Goal: Find specific page/section: Find specific page/section

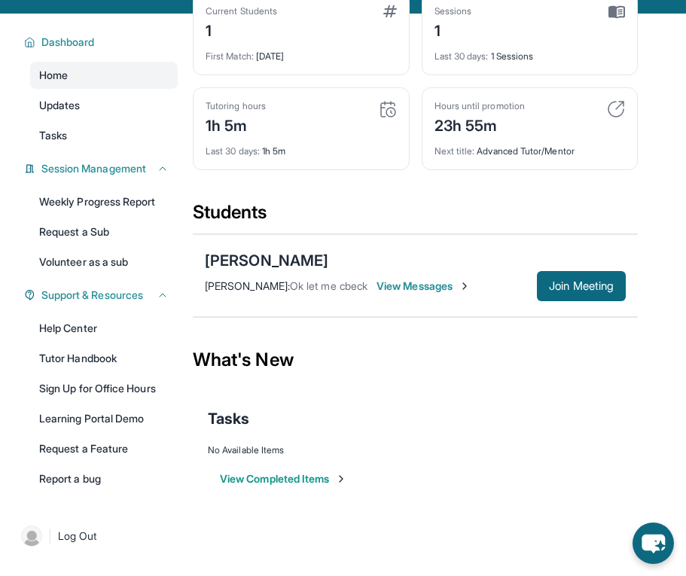
scroll to position [108, 0]
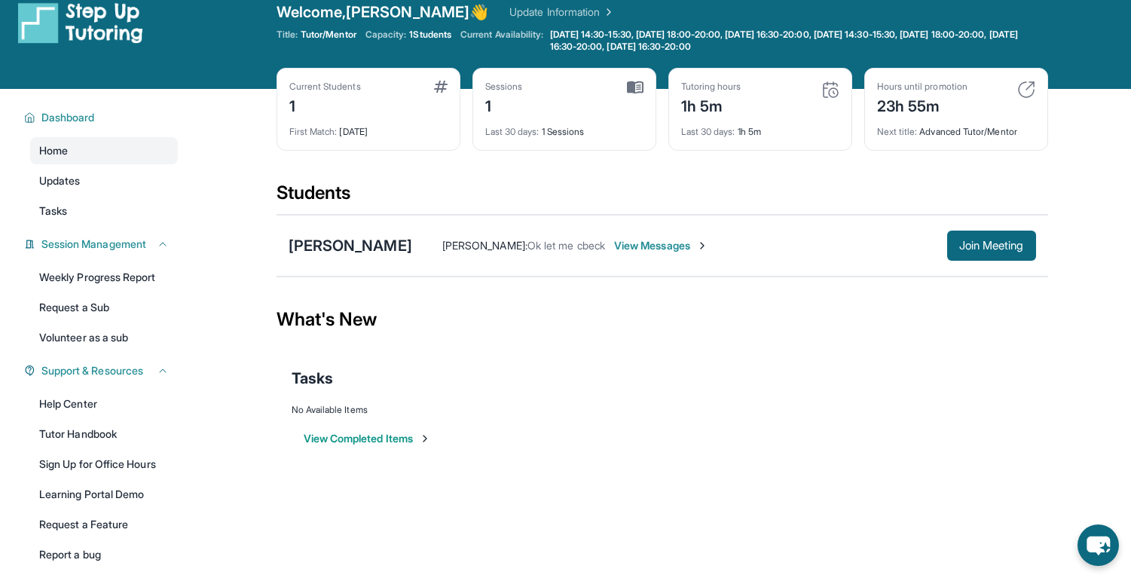
scroll to position [21, 0]
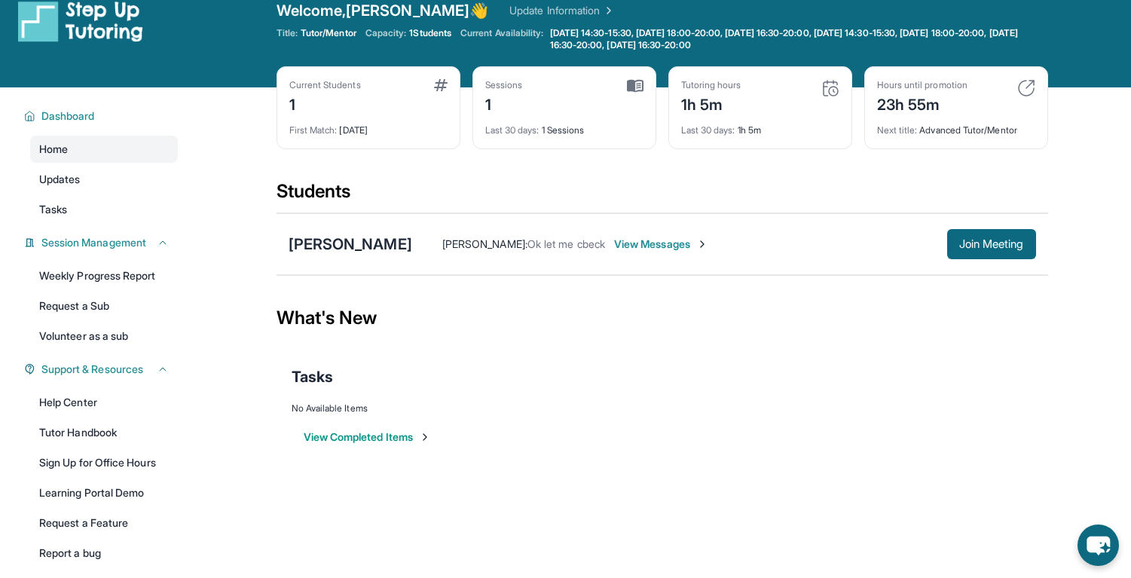
click at [686, 134] on div "Next title : Advanced Tutor/Mentor" at bounding box center [956, 125] width 158 height 21
click at [686, 144] on div "Hours until promotion 23h 55m Next title : Advanced Tutor/Mentor" at bounding box center [956, 107] width 184 height 83
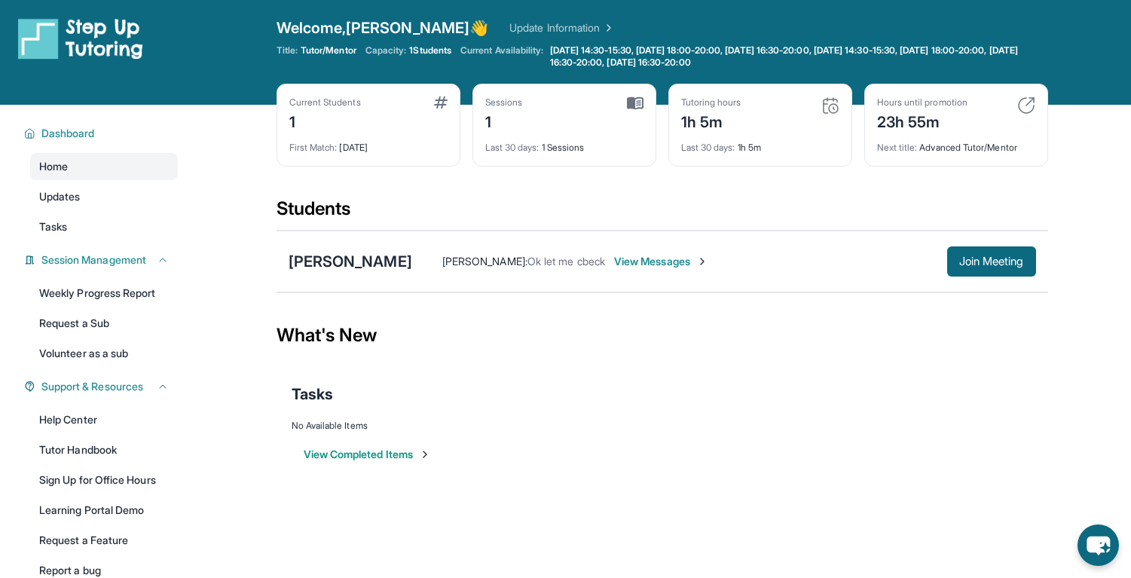
scroll to position [0, 0]
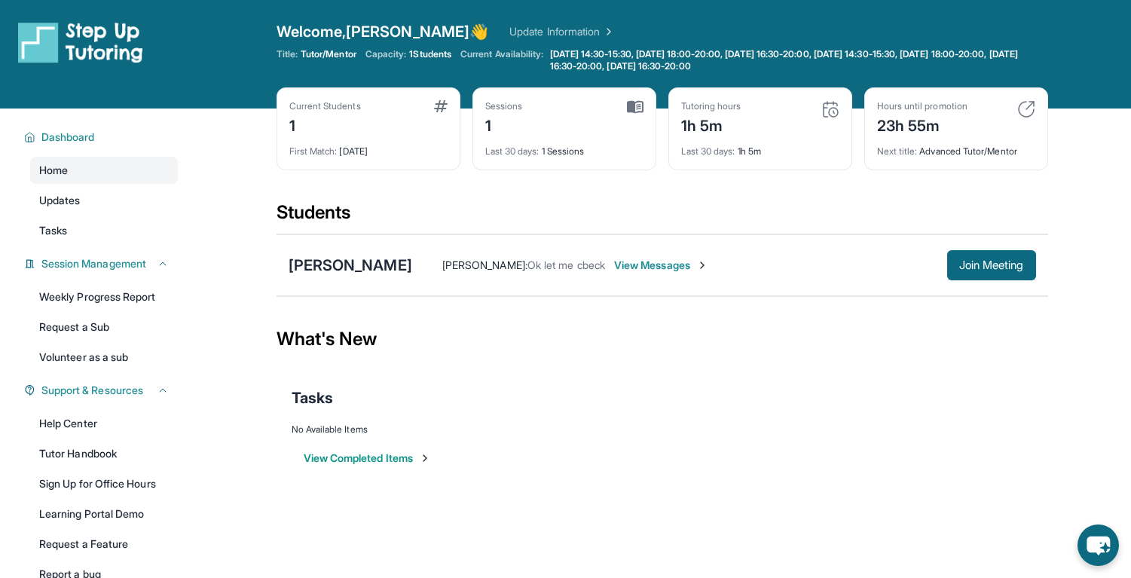
click at [362, 462] on button "View Completed Items" at bounding box center [367, 458] width 127 height 15
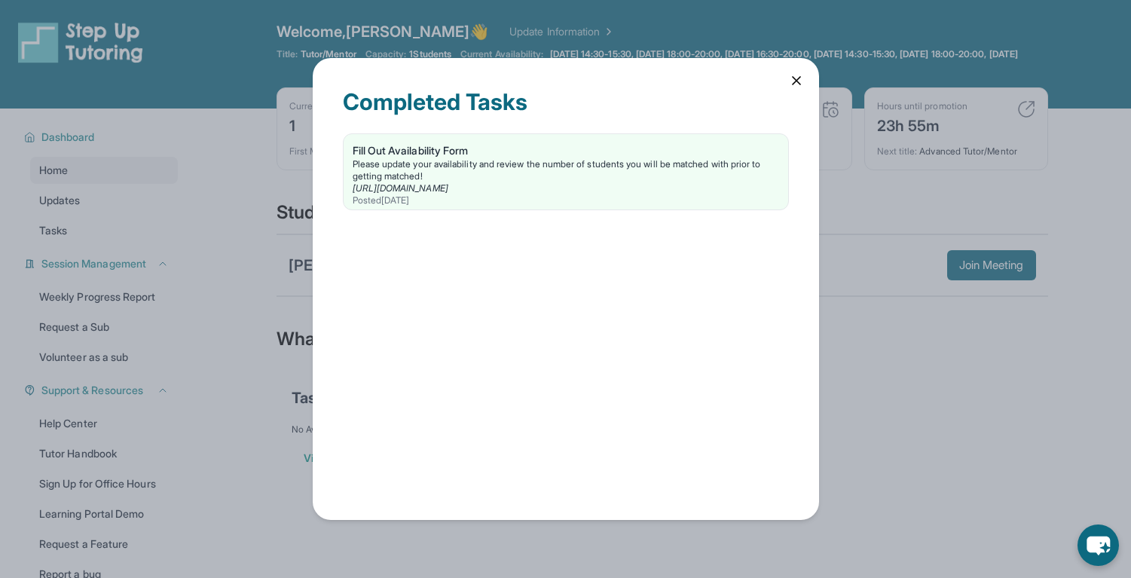
click at [686, 89] on div "Completed Tasks Fill Out Availability Form Please update your availability and …" at bounding box center [566, 289] width 506 height 463
click at [686, 78] on icon at bounding box center [796, 80] width 15 height 15
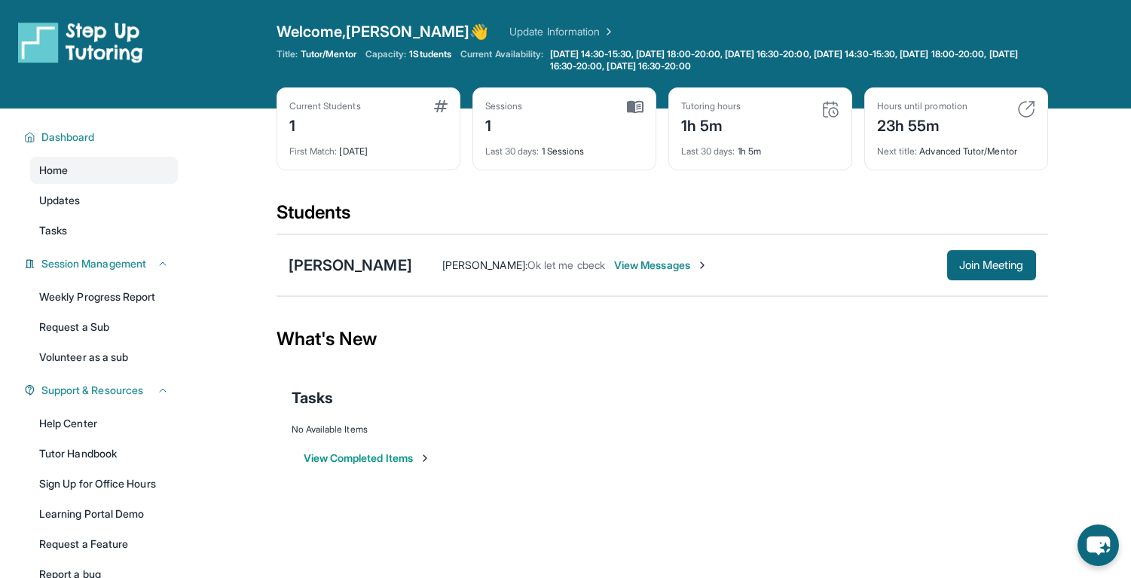
click at [304, 251] on div "[PERSON_NAME] [PERSON_NAME] : Ok let me cbeck View Messages Join Meeting" at bounding box center [663, 265] width 772 height 62
click at [316, 264] on div "[PERSON_NAME]" at bounding box center [351, 265] width 124 height 21
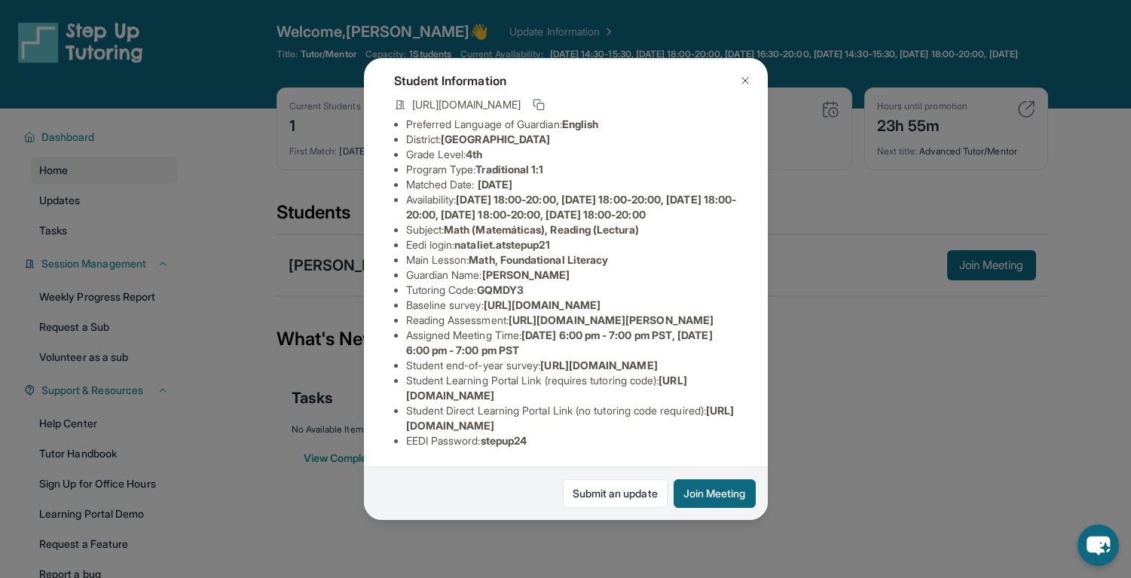
scroll to position [216, 0]
click at [545, 298] on span "[URL][DOMAIN_NAME]" at bounding box center [542, 304] width 117 height 13
click at [552, 313] on span "[URL][DOMAIN_NAME][PERSON_NAME]" at bounding box center [611, 319] width 205 height 13
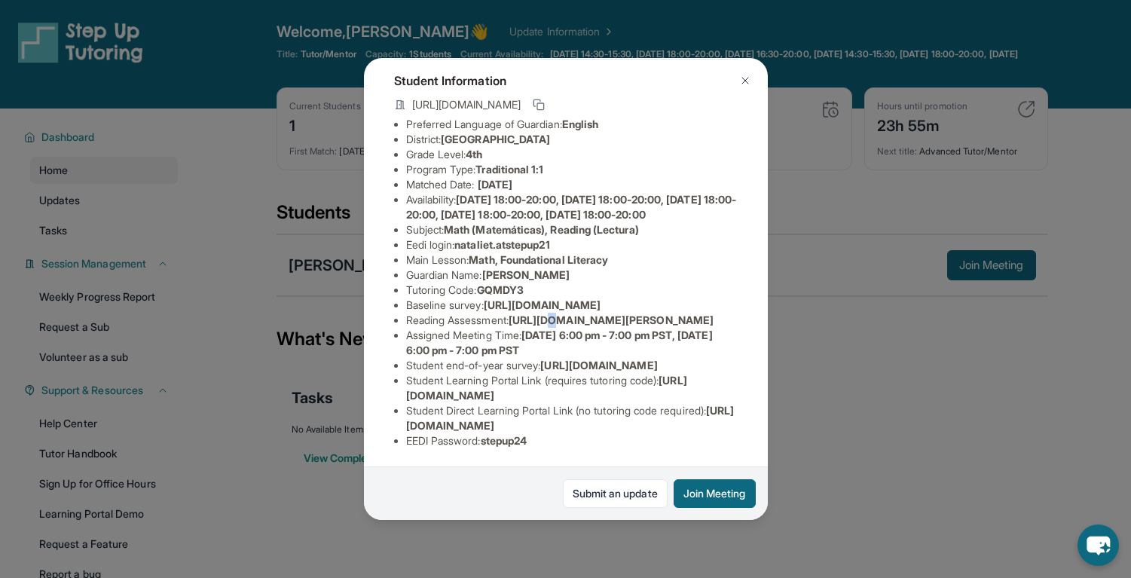
click at [552, 313] on span "[URL][DOMAIN_NAME][PERSON_NAME]" at bounding box center [611, 319] width 205 height 13
click at [534, 313] on span "[URL][DOMAIN_NAME][PERSON_NAME]" at bounding box center [611, 319] width 205 height 13
click at [686, 166] on div "[PERSON_NAME] Guardian: [PERSON_NAME] Student Information [URL][DOMAIN_NAME] Pr…" at bounding box center [565, 289] width 1131 height 578
